Goal: Find specific page/section: Find specific page/section

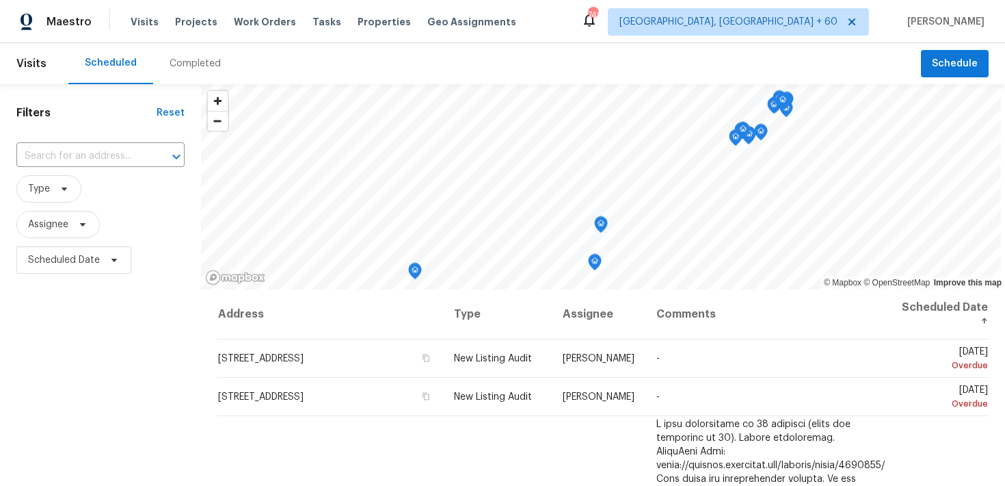
click at [181, 63] on div "Completed" at bounding box center [195, 64] width 51 height 14
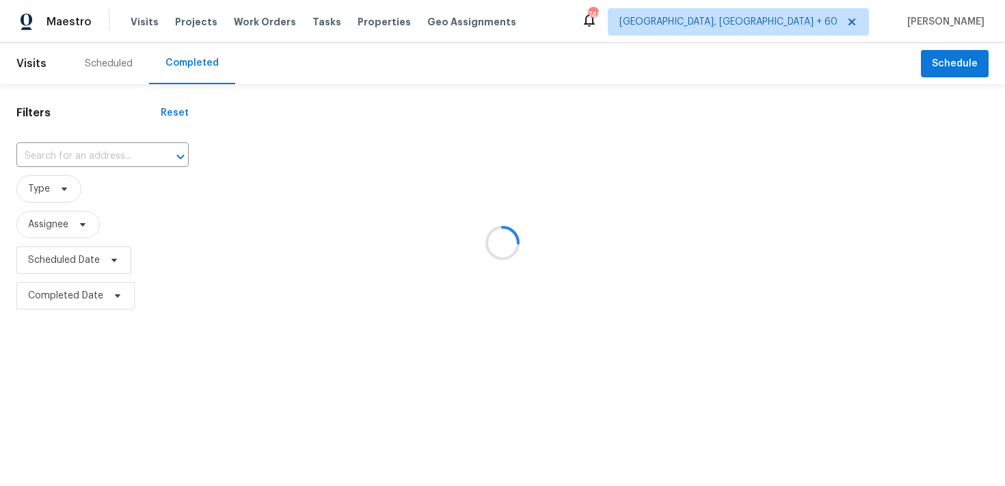
click at [40, 161] on div at bounding box center [502, 243] width 1005 height 486
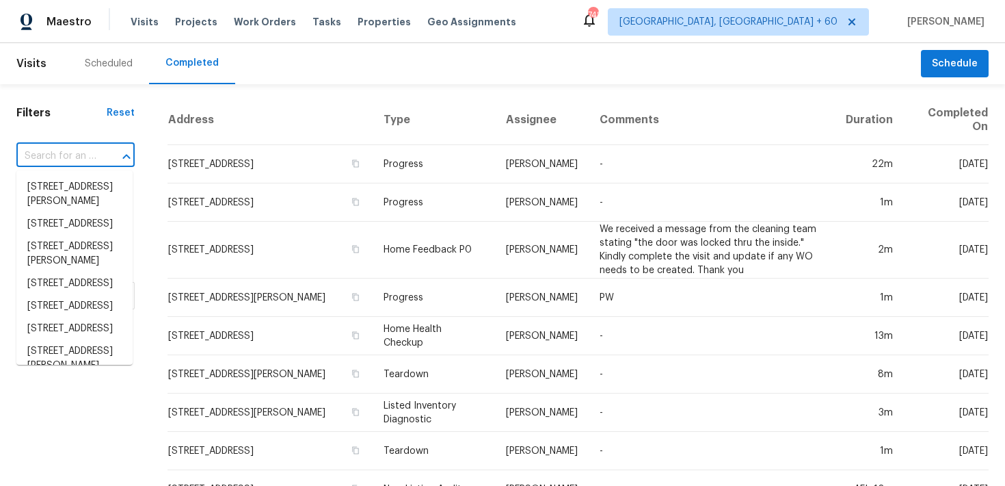
click at [51, 153] on input "text" at bounding box center [56, 156] width 80 height 21
paste input "[STREET_ADDRESS][PERSON_NAME]"
type input "[STREET_ADDRESS][PERSON_NAME]"
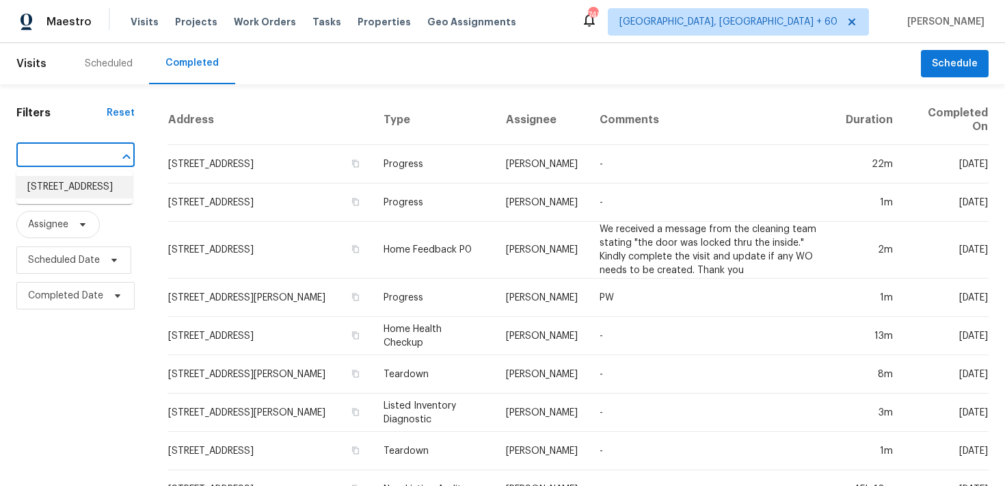
click at [66, 198] on li "[STREET_ADDRESS]" at bounding box center [74, 187] width 116 height 23
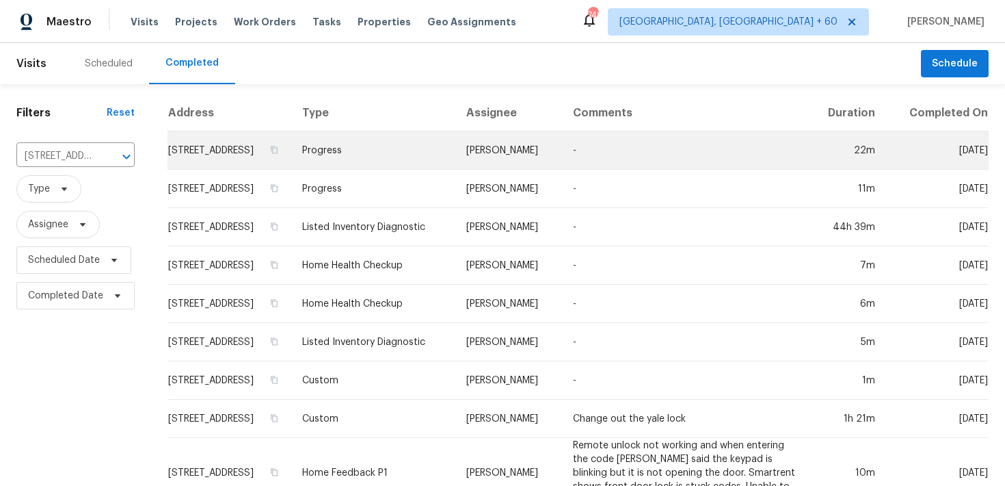
click at [399, 166] on td "Progress" at bounding box center [373, 150] width 164 height 38
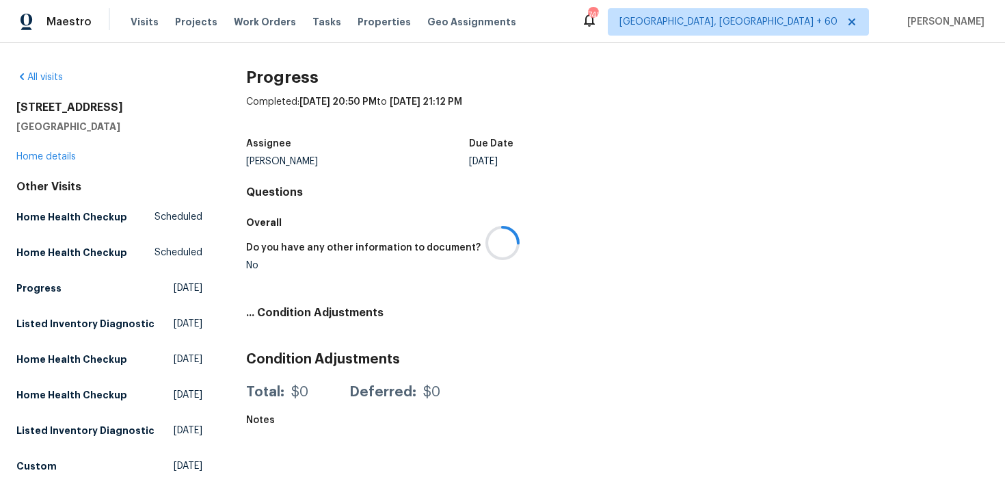
click at [42, 157] on div at bounding box center [502, 243] width 1005 height 486
click at [32, 157] on div at bounding box center [502, 243] width 1005 height 486
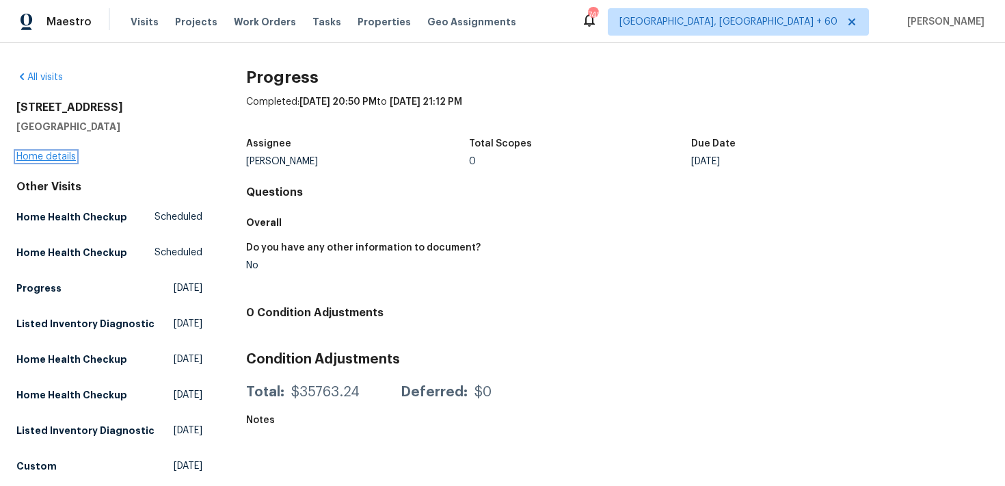
click at [18, 159] on link "Home details" at bounding box center [46, 157] width 60 height 10
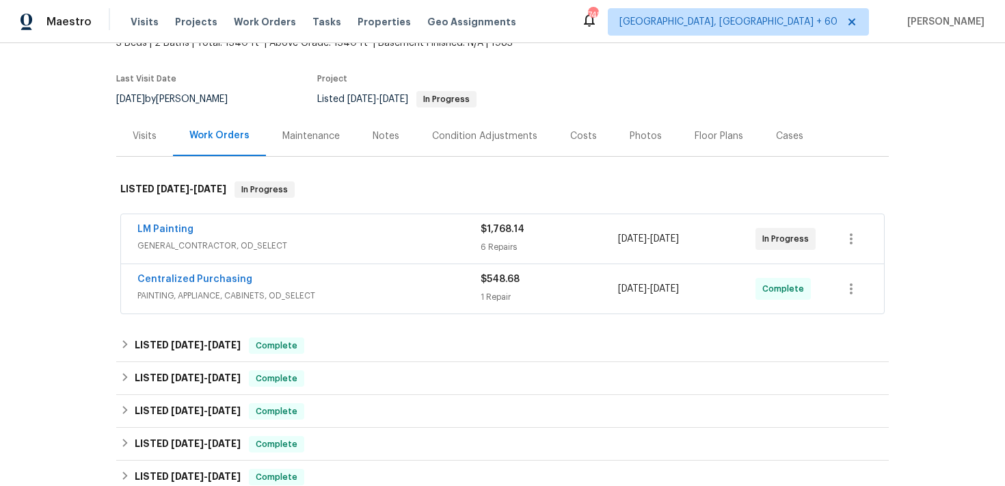
scroll to position [131, 0]
